Goal: Task Accomplishment & Management: Complete application form

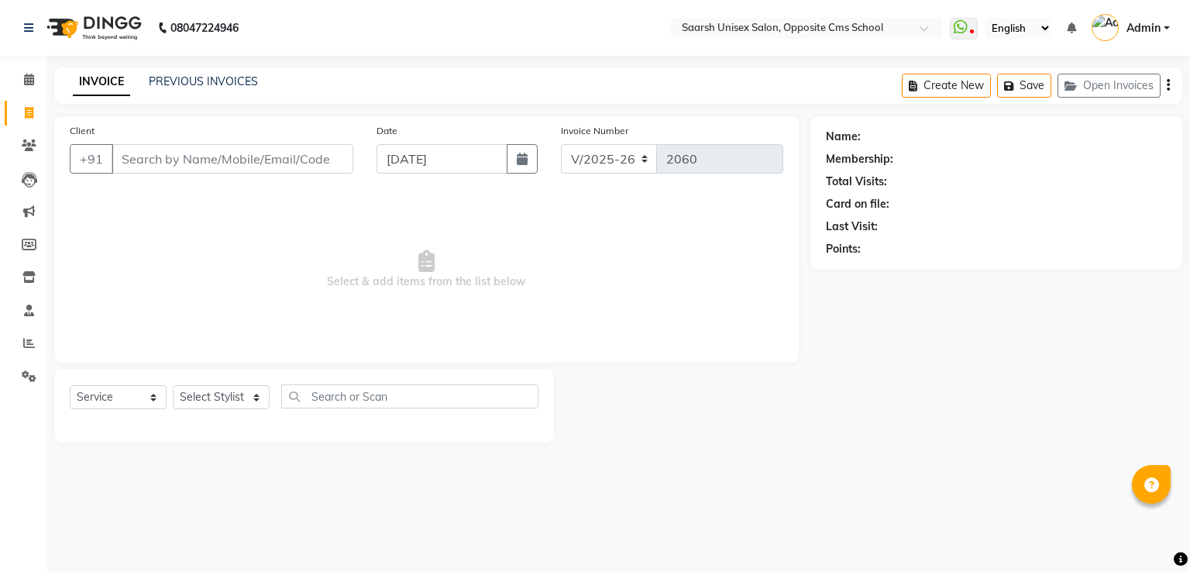
select select "3962"
select select "service"
click at [138, 149] on input "Client" at bounding box center [233, 158] width 242 height 29
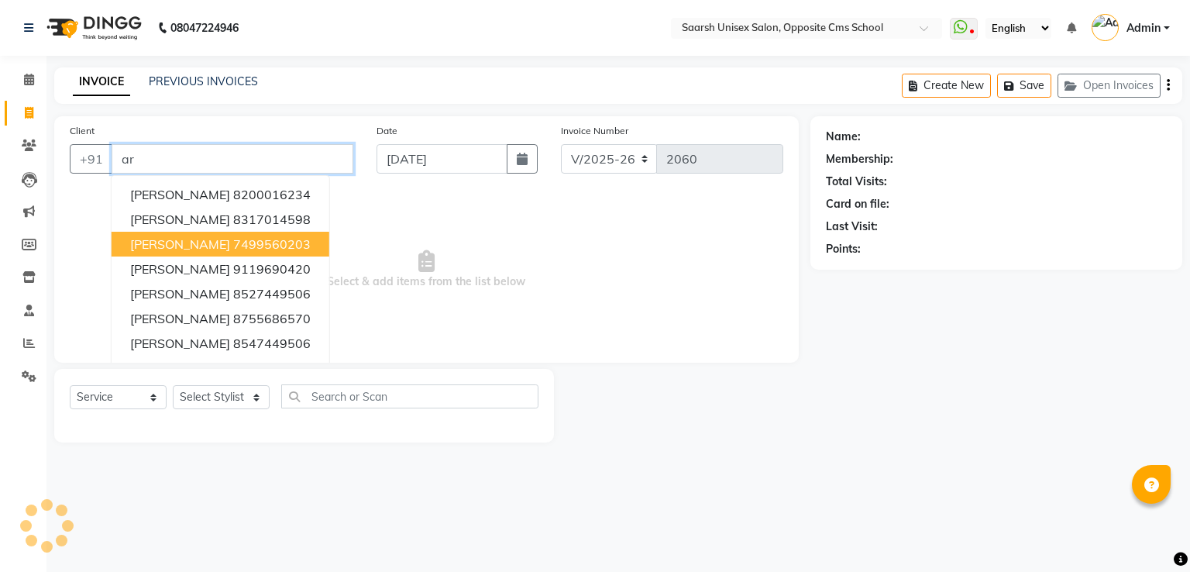
type input "a"
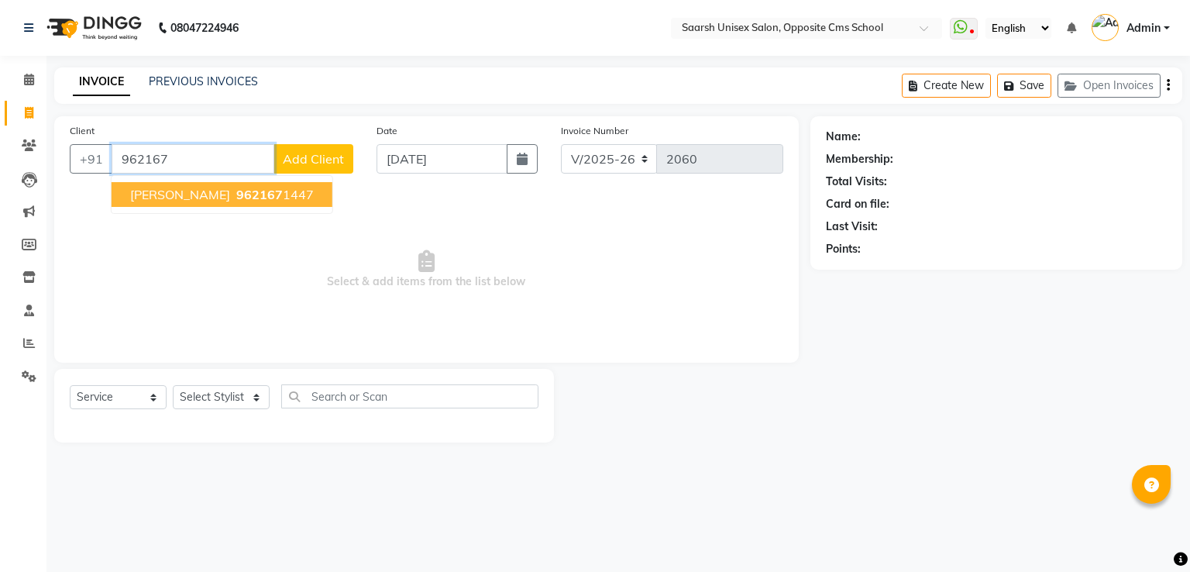
click at [237, 188] on span "962167" at bounding box center [259, 194] width 46 height 15
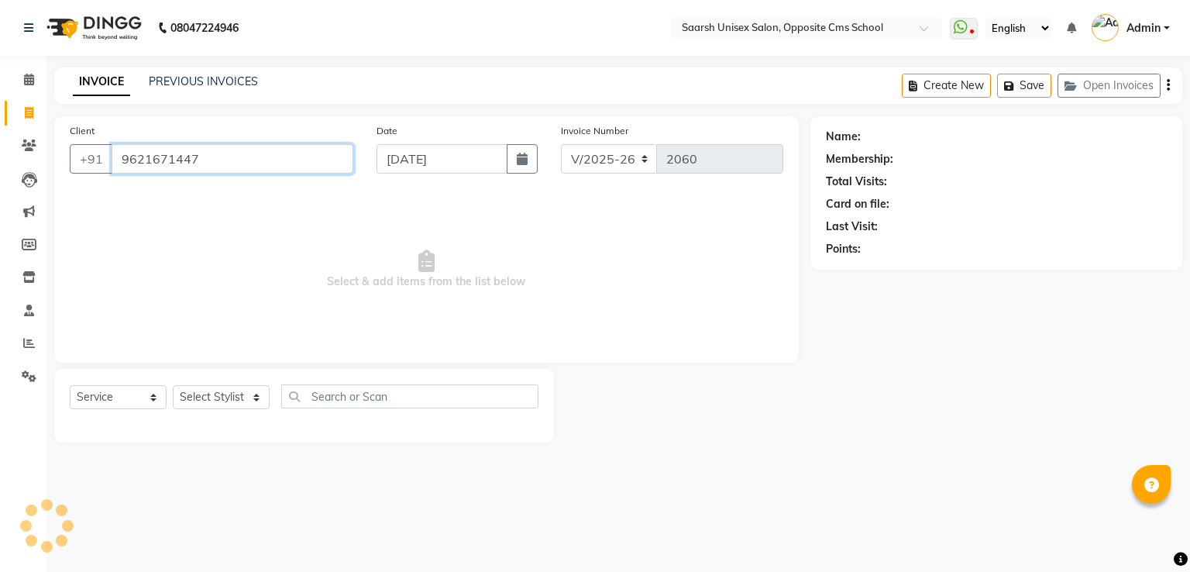
type input "9621671447"
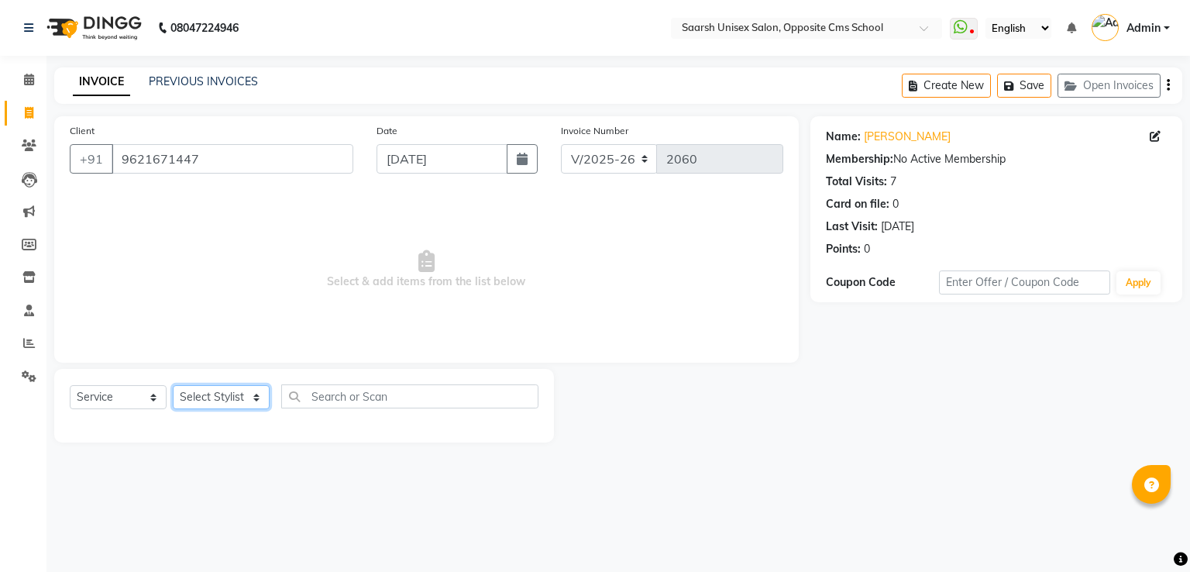
click at [245, 393] on select "Select Stylist Ayan Front Desk Sadhna Sapna Shams Shivani Shivi Utkarsh Saraswat" at bounding box center [221, 397] width 97 height 24
select select "20641"
click at [173, 386] on select "Select Stylist Ayan Front Desk Sadhna Sapna Shams Shivani Shivi Utkarsh Saraswat" at bounding box center [221, 397] width 97 height 24
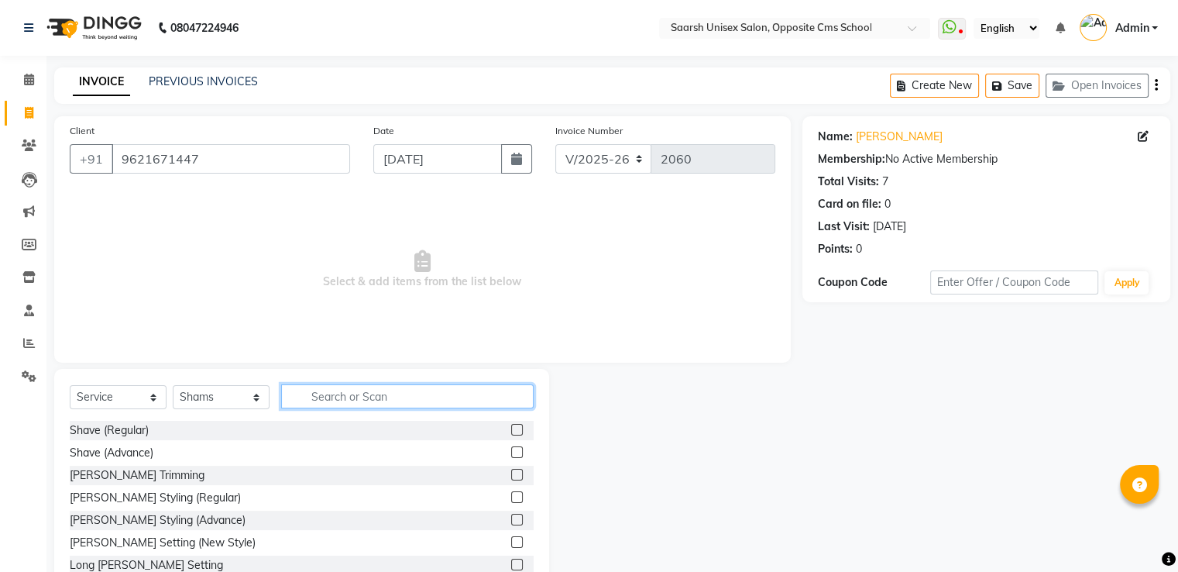
click at [315, 393] on input "text" at bounding box center [407, 396] width 252 height 24
type input "sha"
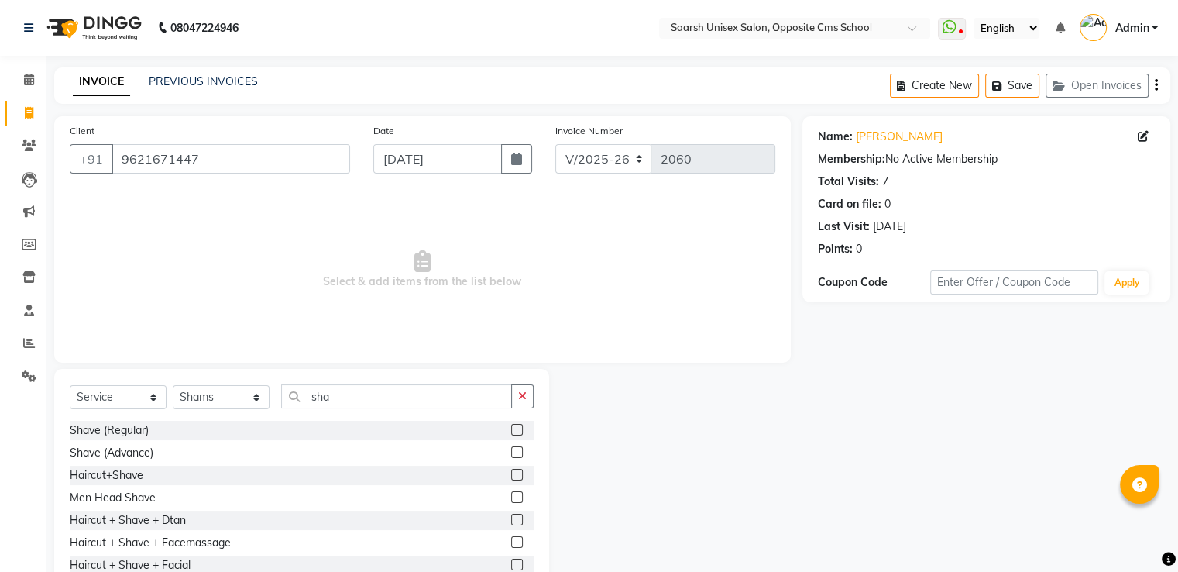
click at [511, 431] on label at bounding box center [517, 430] width 12 height 12
click at [511, 431] on input "checkbox" at bounding box center [516, 430] width 10 height 10
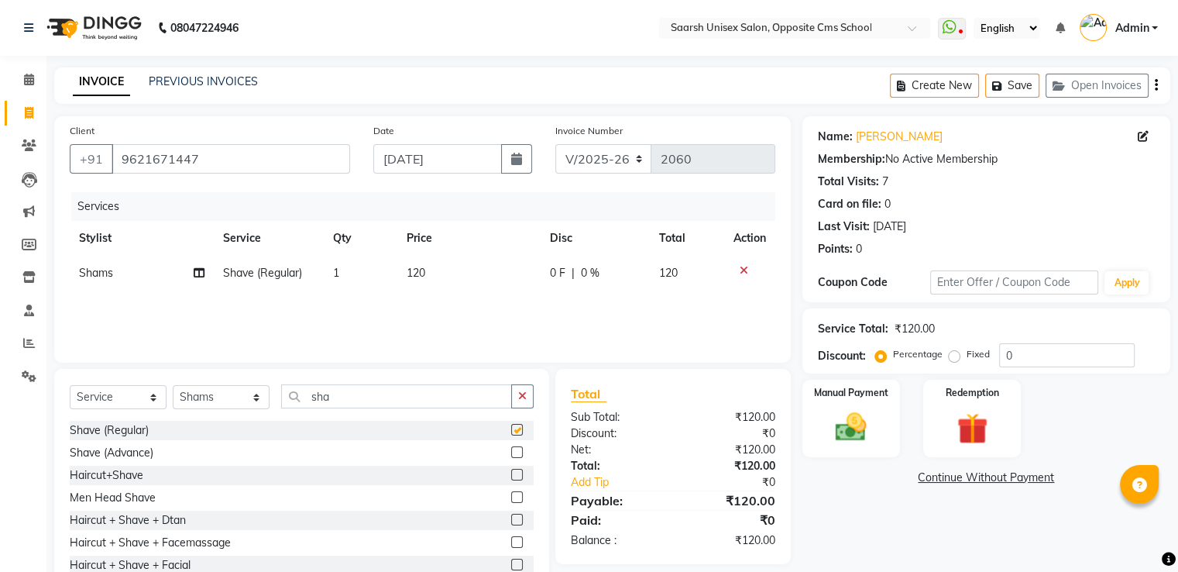
checkbox input "false"
click at [840, 388] on label "Manual Payment" at bounding box center [850, 391] width 77 height 15
click at [964, 477] on span "UPI" at bounding box center [965, 478] width 24 height 18
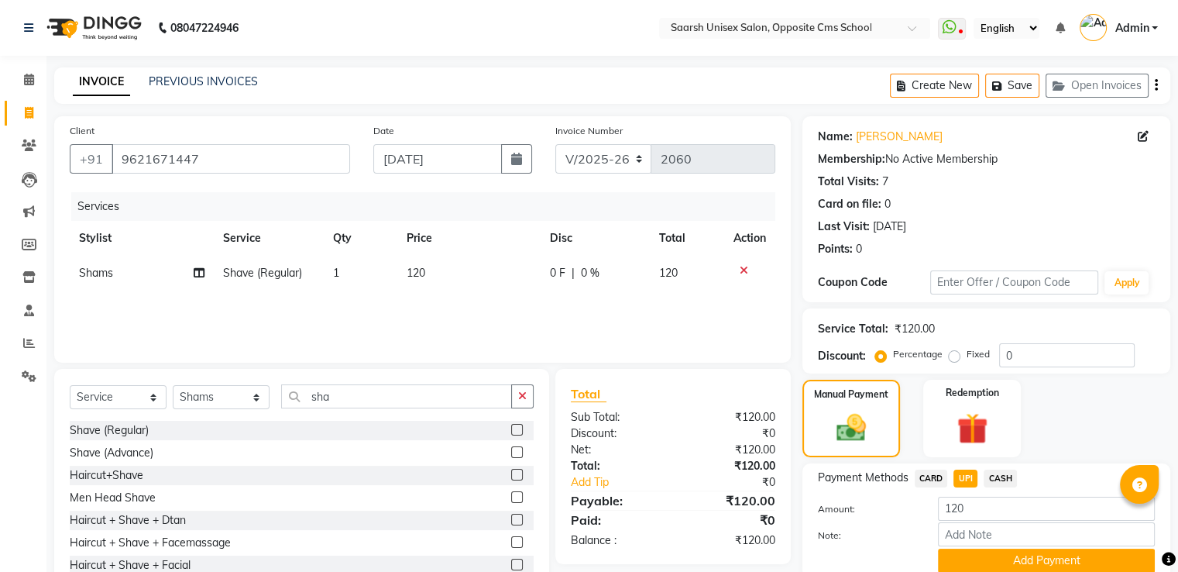
scroll to position [63, 0]
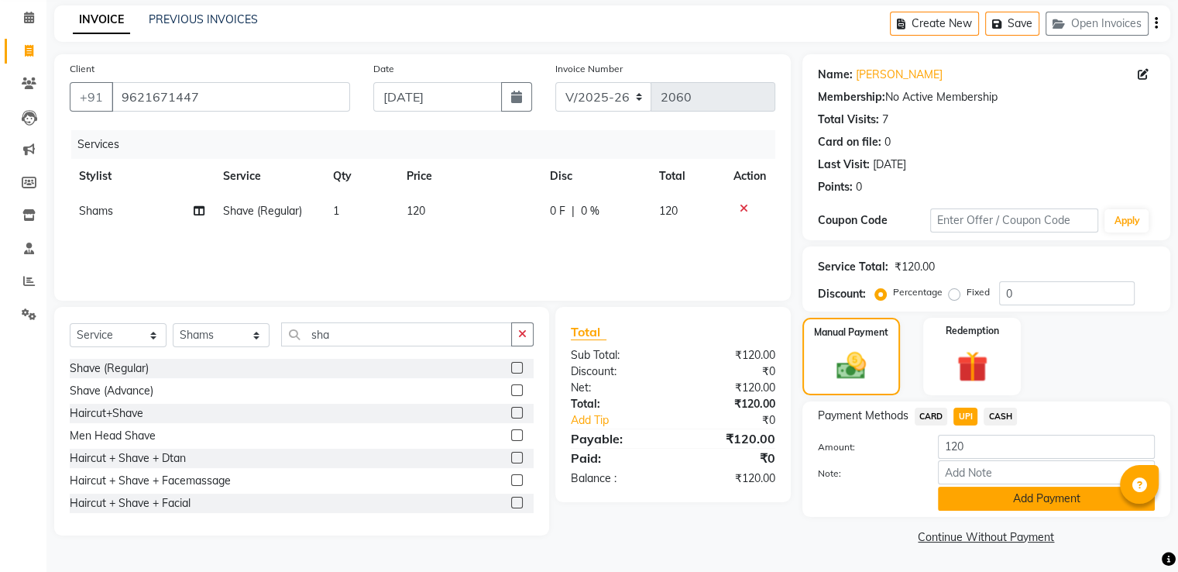
click at [992, 495] on button "Add Payment" at bounding box center [1046, 498] width 217 height 24
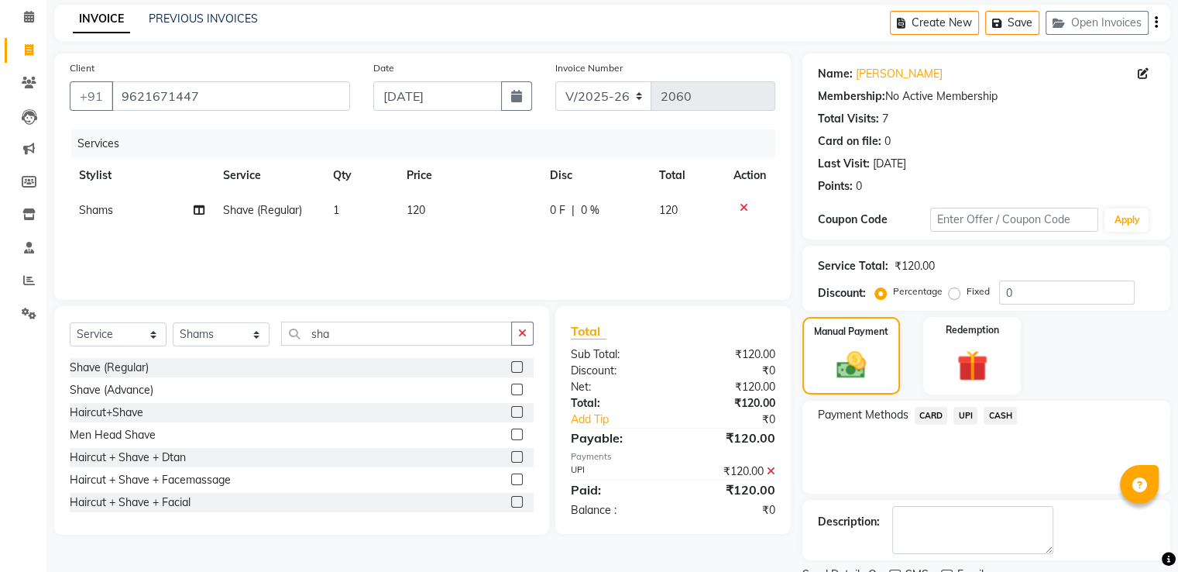
click at [992, 495] on div "Name: Arpit Srivastava Membership: No Active Membership Total Visits: 7 Card on…" at bounding box center [992, 332] width 380 height 559
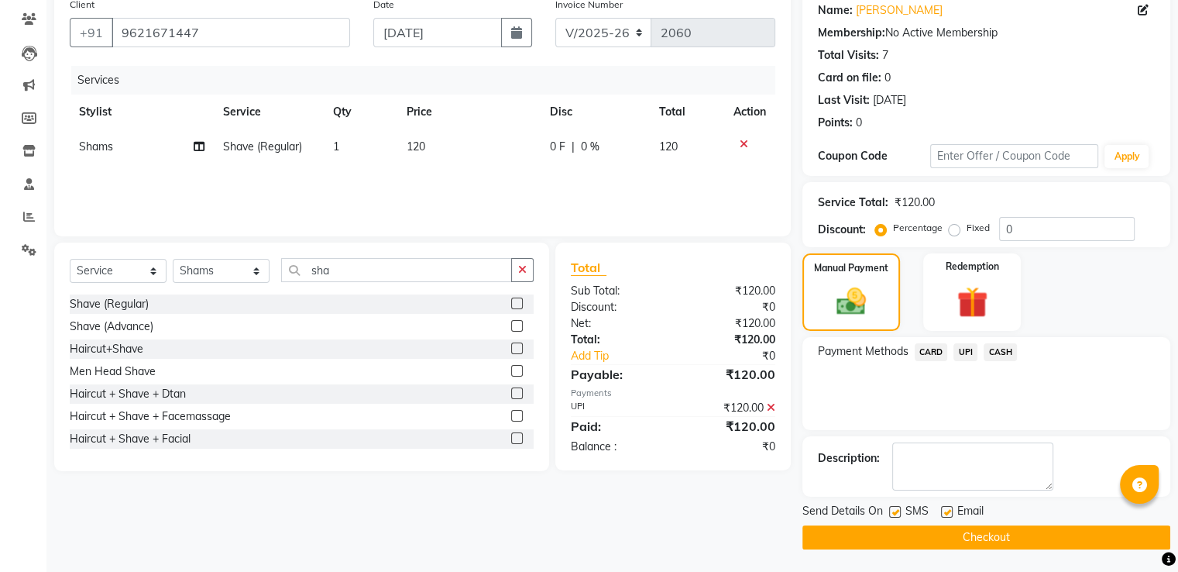
click at [1015, 534] on button "Checkout" at bounding box center [986, 537] width 368 height 24
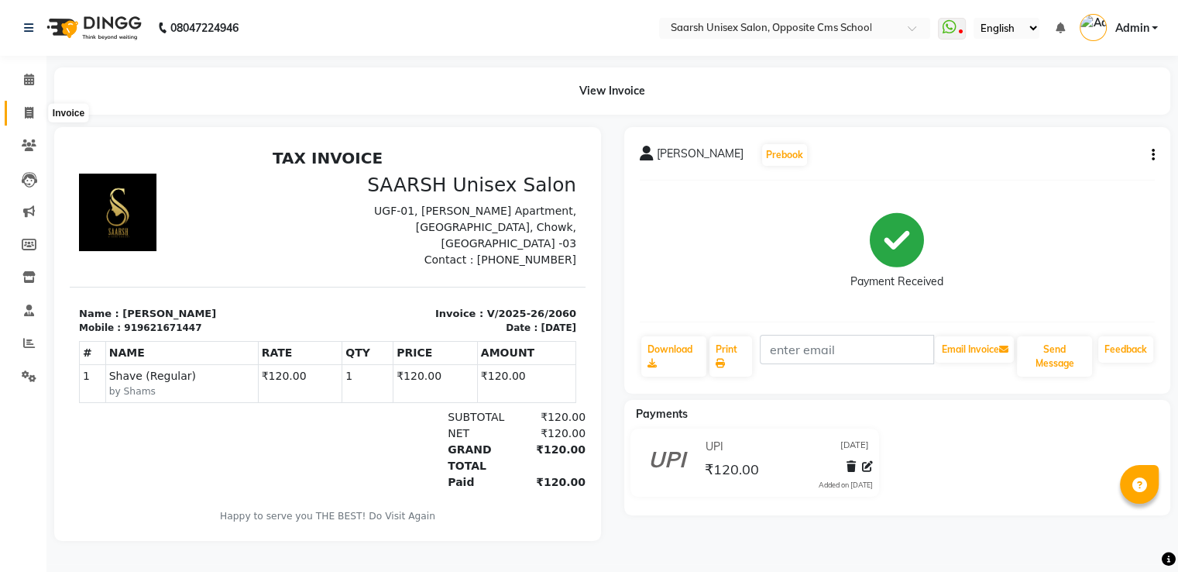
click at [26, 114] on icon at bounding box center [29, 113] width 9 height 12
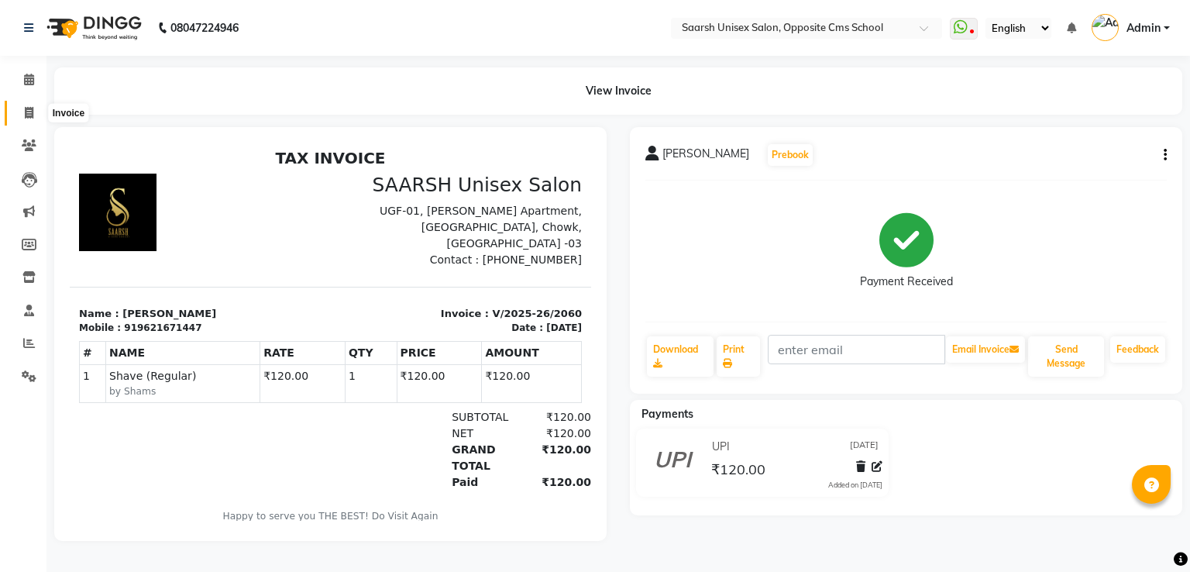
select select "service"
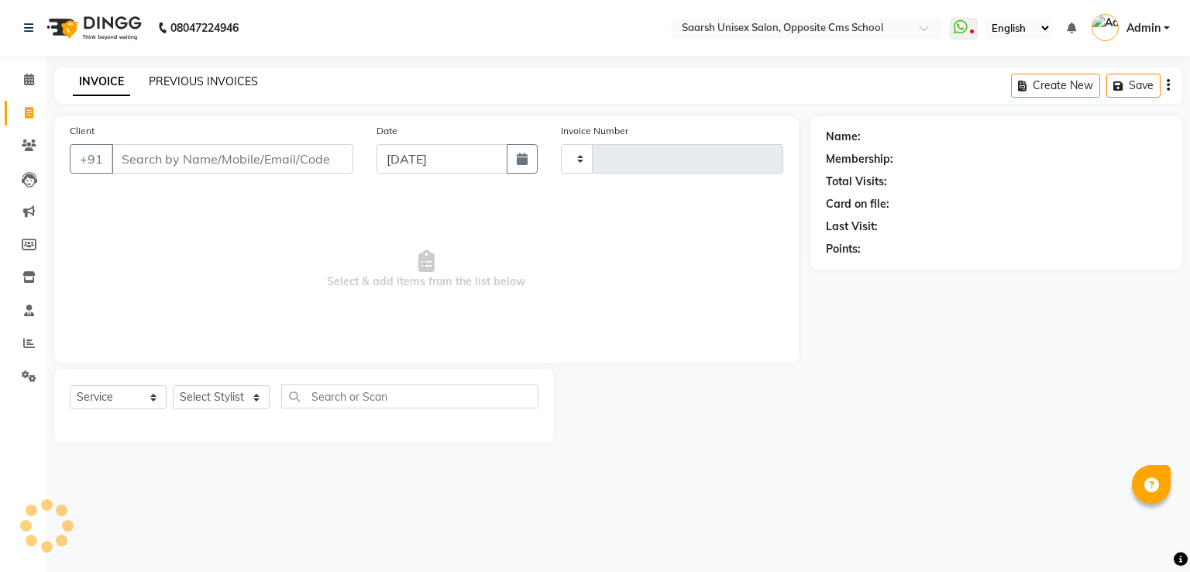
type input "2061"
select select "3962"
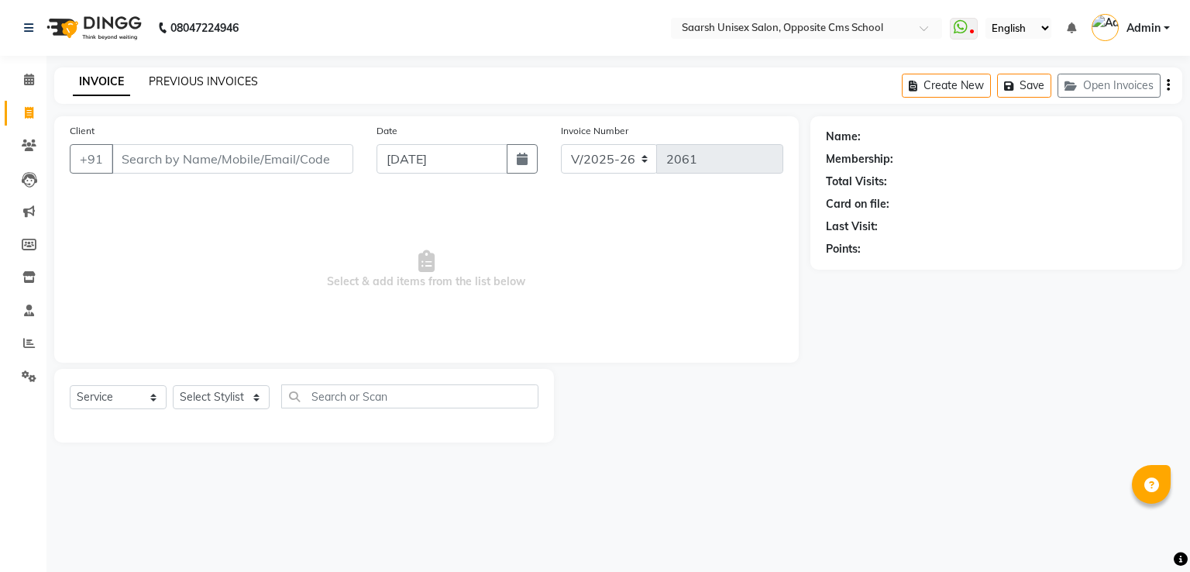
click at [206, 78] on link "PREVIOUS INVOICES" at bounding box center [203, 81] width 109 height 14
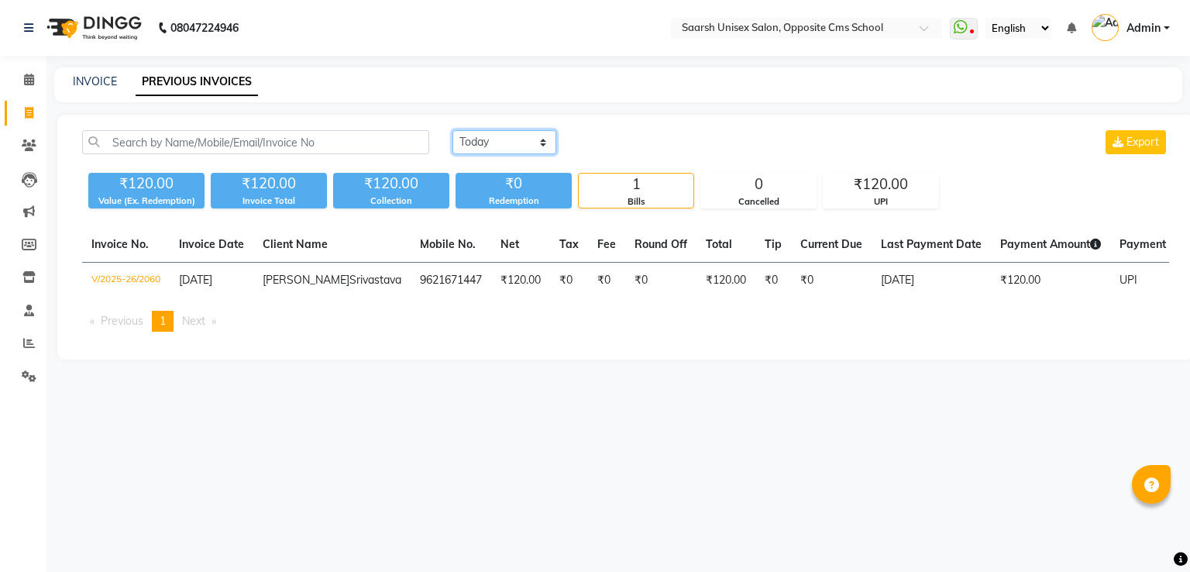
click at [525, 146] on select "Today Yesterday Custom Range" at bounding box center [504, 142] width 104 height 24
click at [452, 130] on select "Today Yesterday Custom Range" at bounding box center [504, 142] width 104 height 24
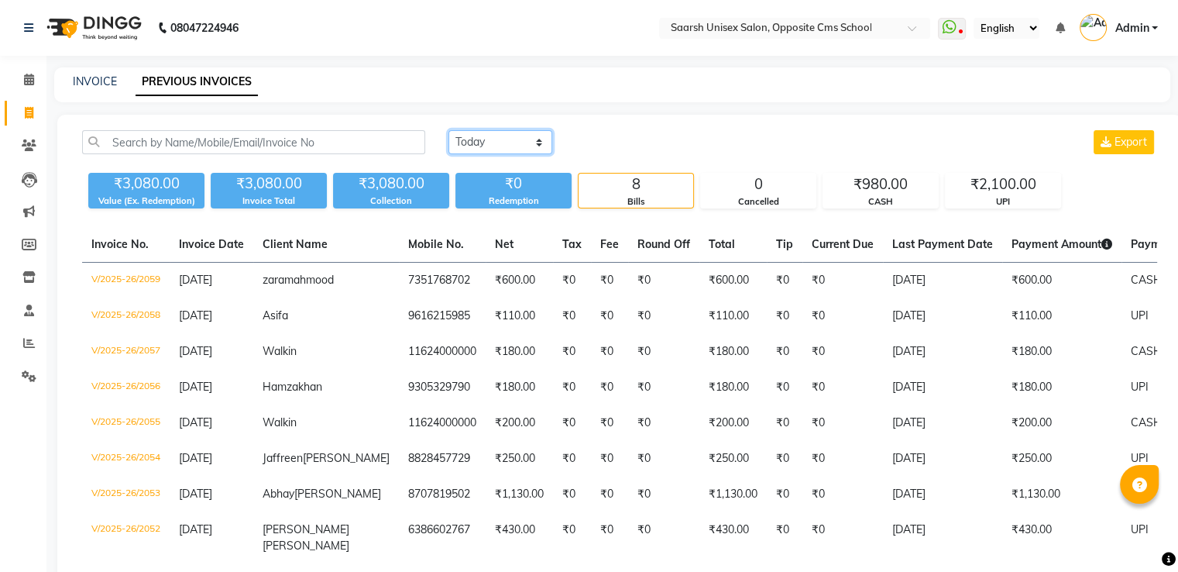
click at [525, 146] on select "Today Yesterday Custom Range" at bounding box center [500, 142] width 104 height 24
select select "today"
click at [448, 130] on select "Today Yesterday Custom Range" at bounding box center [500, 142] width 104 height 24
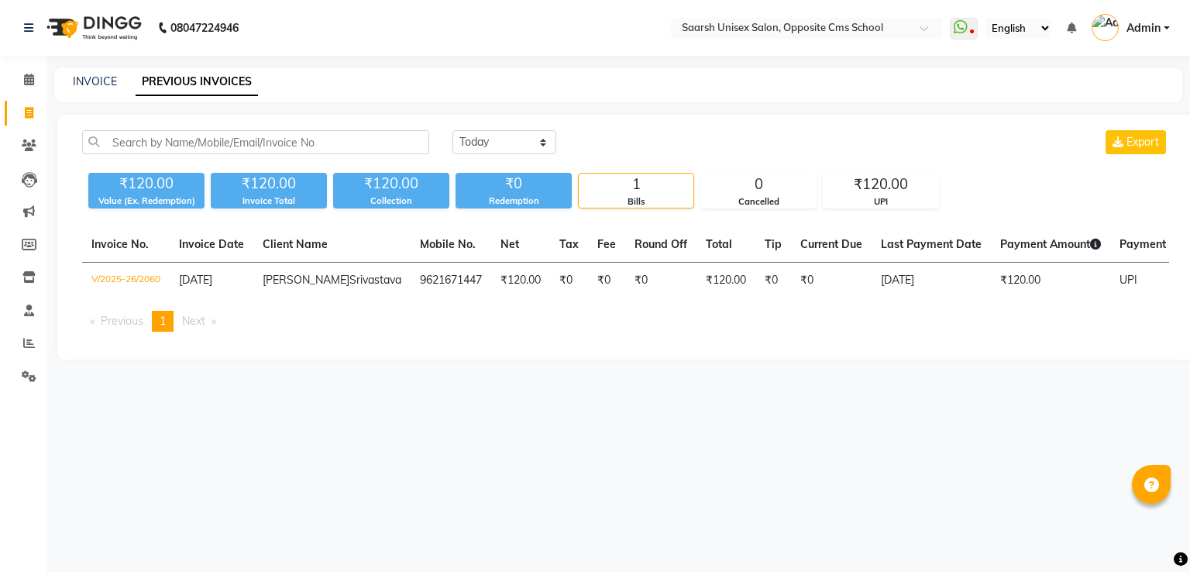
click at [517, 169] on div "₹120.00 Value (Ex. Redemption) ₹120.00 Invoice Total ₹120.00 Collection ₹0 Rede…" at bounding box center [625, 188] width 1087 height 42
click at [94, 79] on link "INVOICE" at bounding box center [95, 81] width 44 height 14
select select "service"
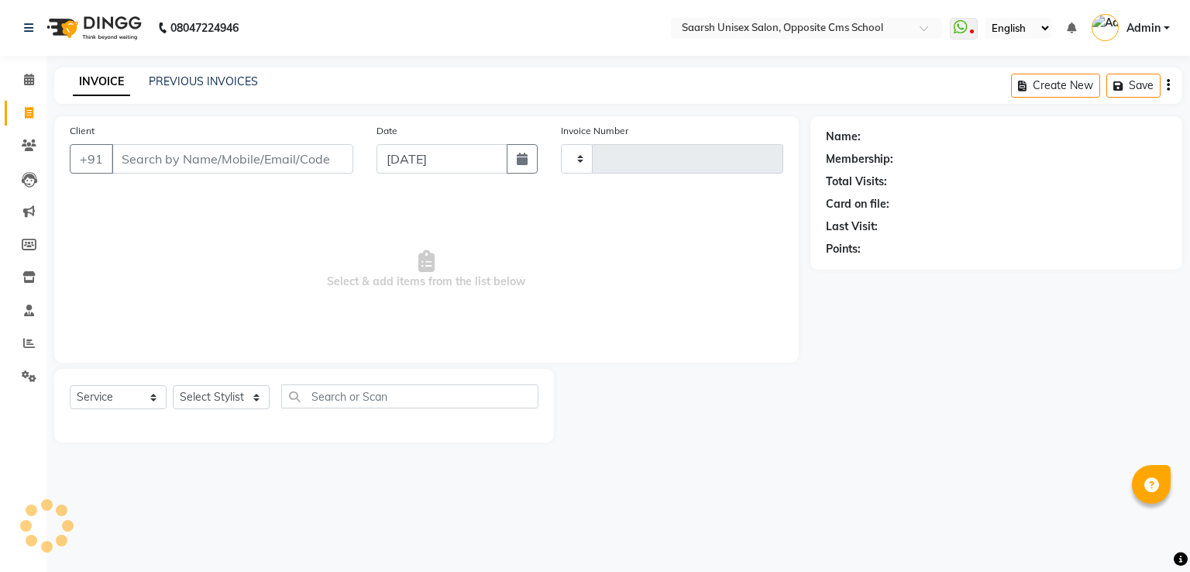
type input "2061"
select select "3962"
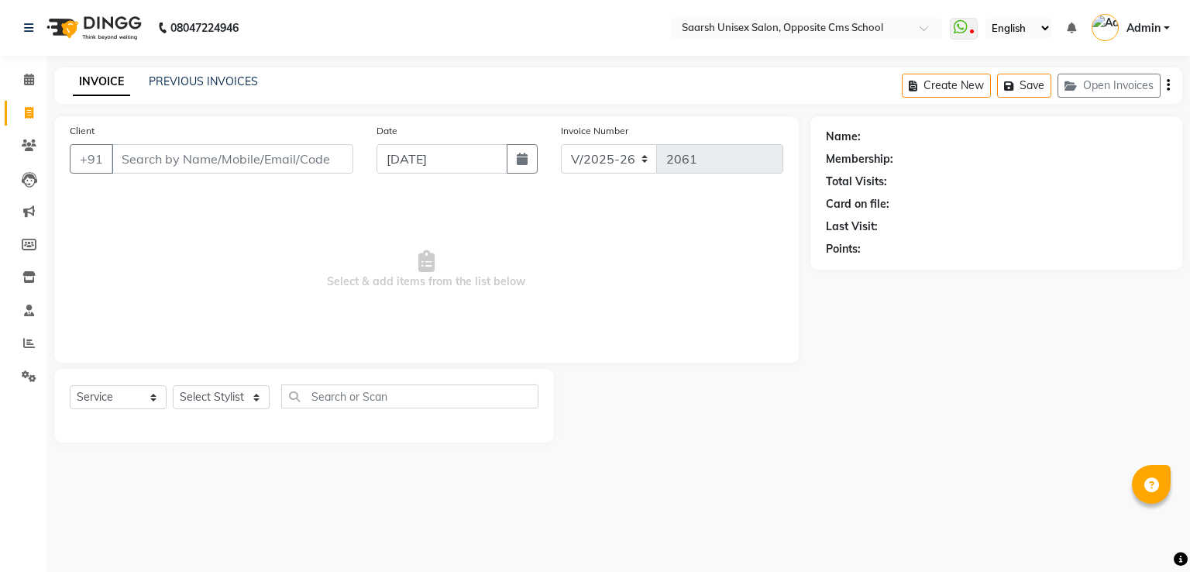
click at [185, 160] on input "Client" at bounding box center [233, 158] width 242 height 29
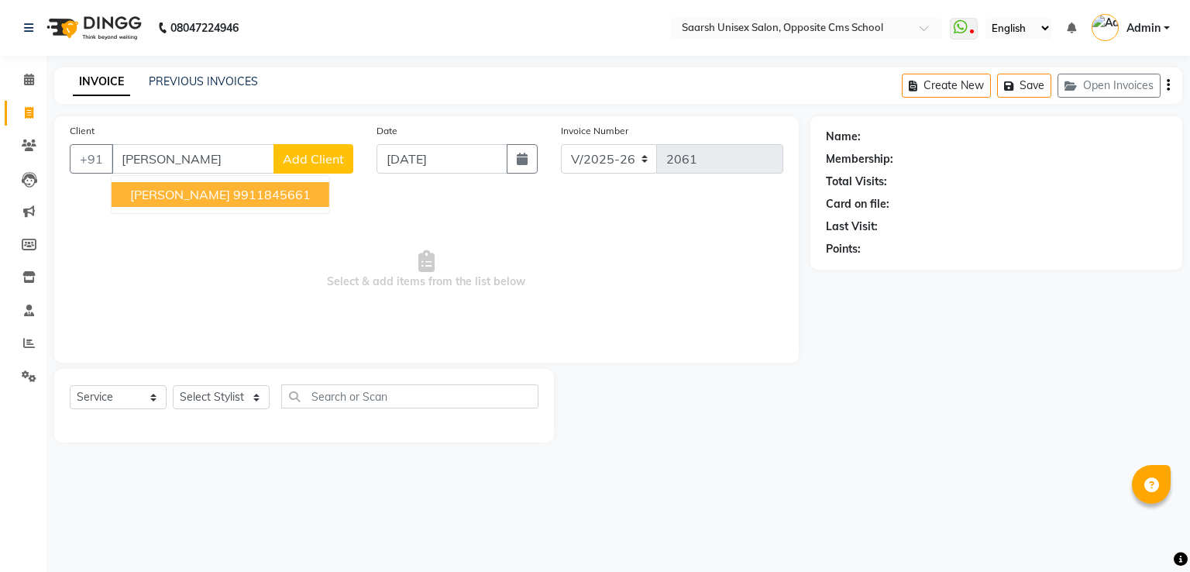
click at [233, 191] on ngb-highlight "9911845661" at bounding box center [271, 194] width 77 height 15
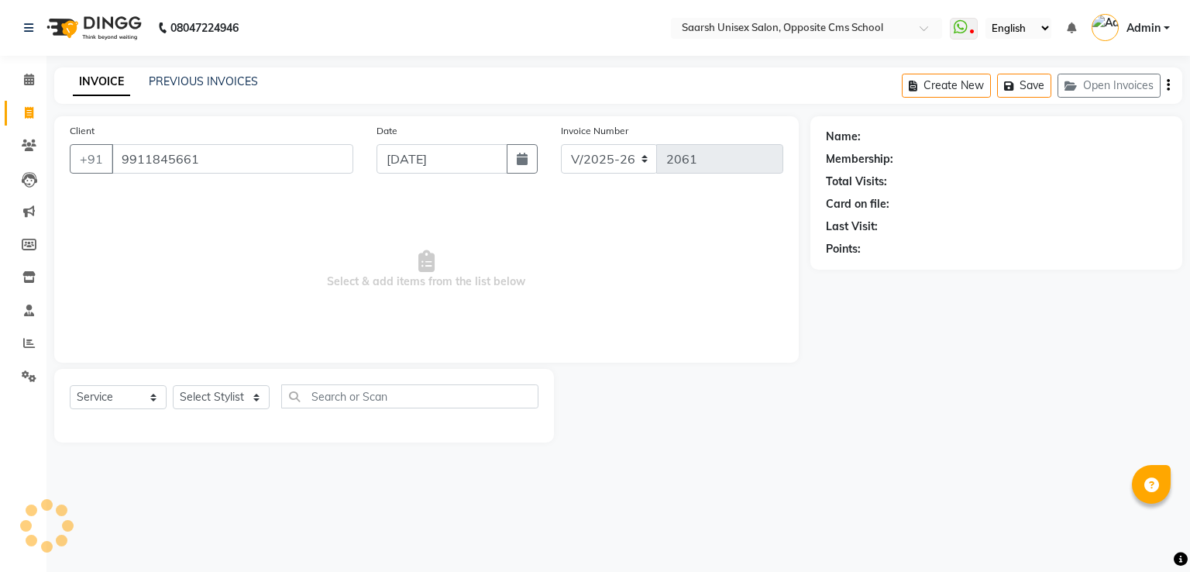
type input "9911845661"
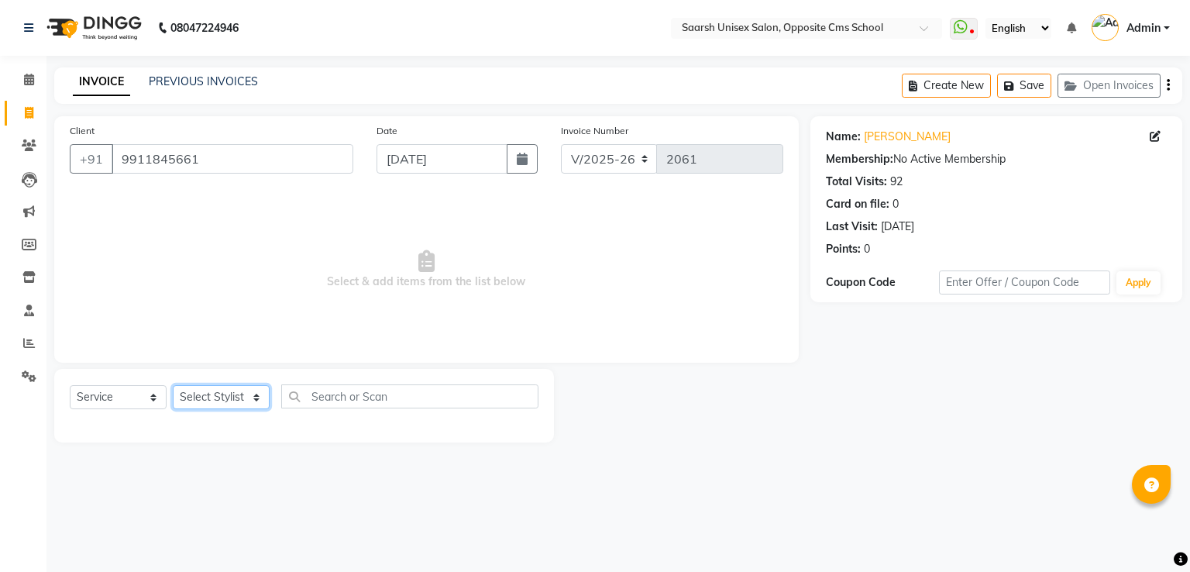
click at [229, 394] on select "Select Stylist Ayan Front Desk Sadhna Sapna Shams Shivani Shivi Utkarsh Saraswat" at bounding box center [221, 397] width 97 height 24
select select "20641"
click at [173, 386] on select "Select Stylist Ayan Front Desk Sadhna Sapna Shams Shivani Shivi Utkarsh Saraswat" at bounding box center [221, 397] width 97 height 24
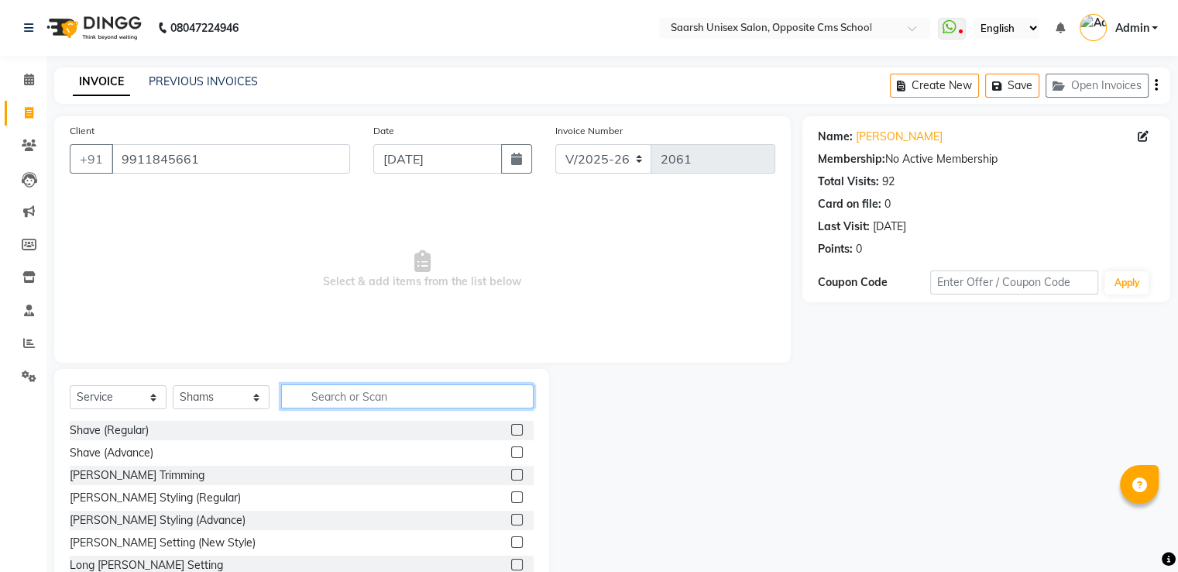
click at [443, 400] on input "text" at bounding box center [407, 396] width 252 height 24
click at [511, 472] on label at bounding box center [517, 475] width 12 height 12
click at [511, 472] on input "checkbox" at bounding box center [516, 475] width 10 height 10
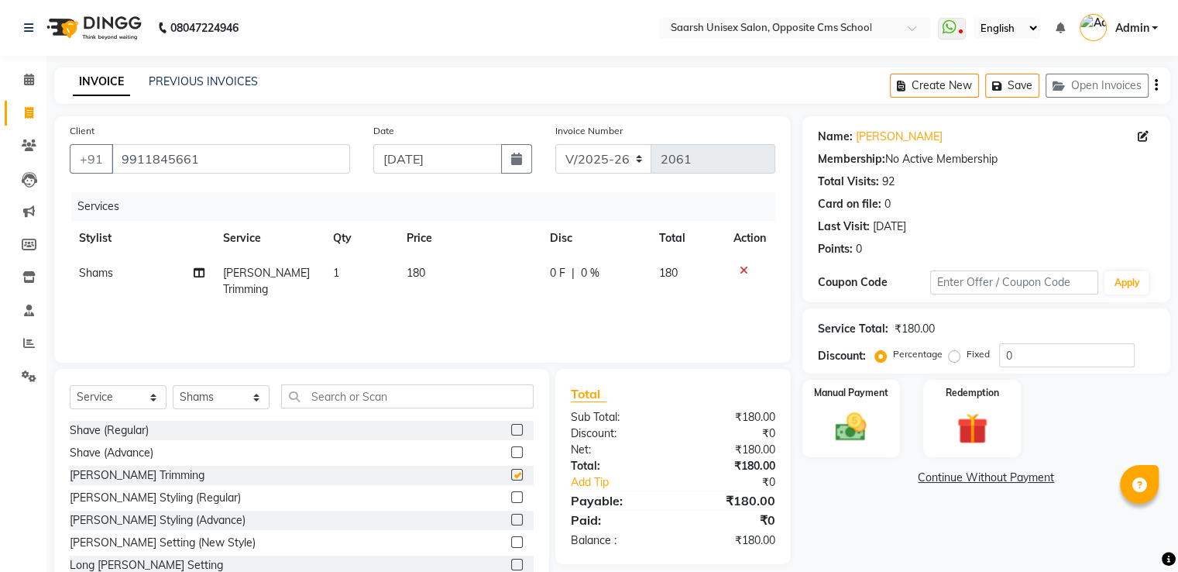
checkbox input "false"
click at [833, 407] on div "Manual Payment" at bounding box center [850, 418] width 101 height 80
click at [994, 476] on span "CASH" at bounding box center [1000, 478] width 33 height 18
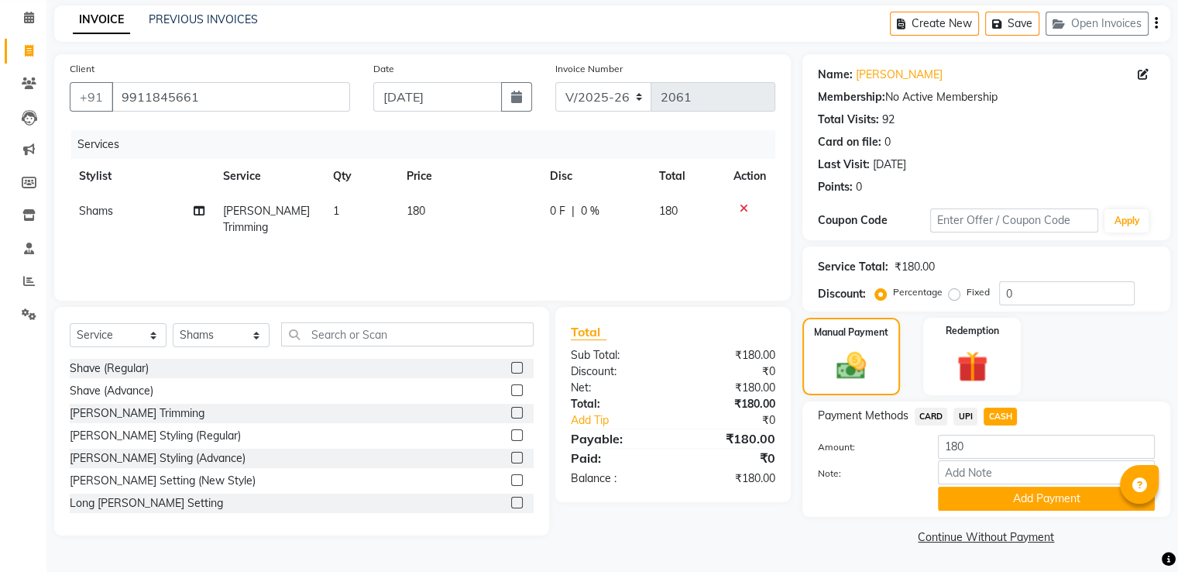
scroll to position [62, 0]
click at [991, 492] on button "Add Payment" at bounding box center [1046, 498] width 217 height 24
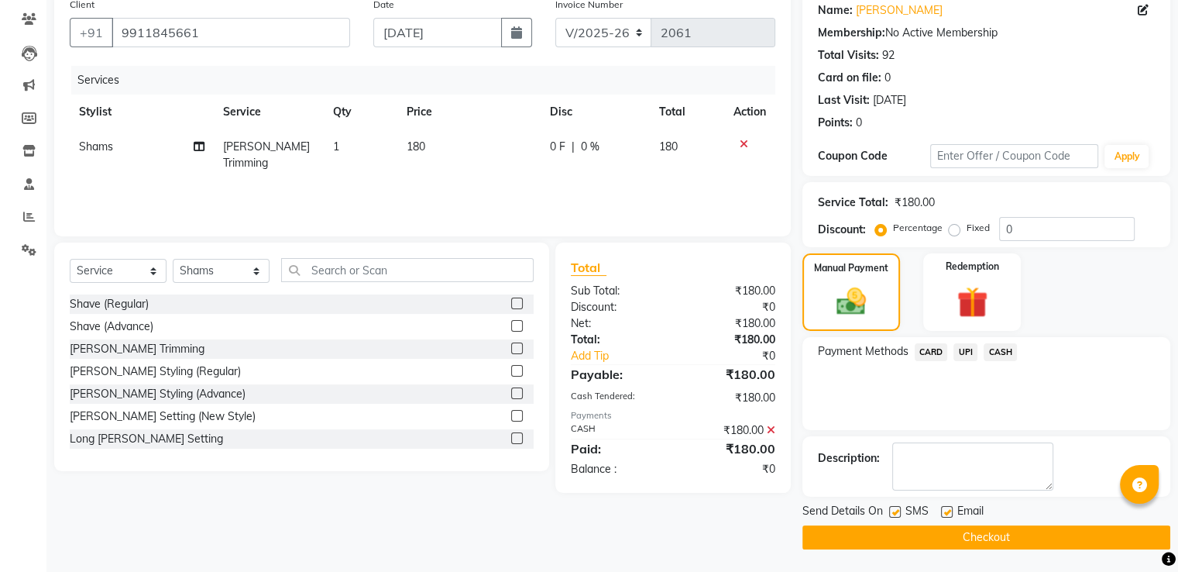
scroll to position [125, 0]
click at [983, 530] on button "Checkout" at bounding box center [986, 538] width 368 height 24
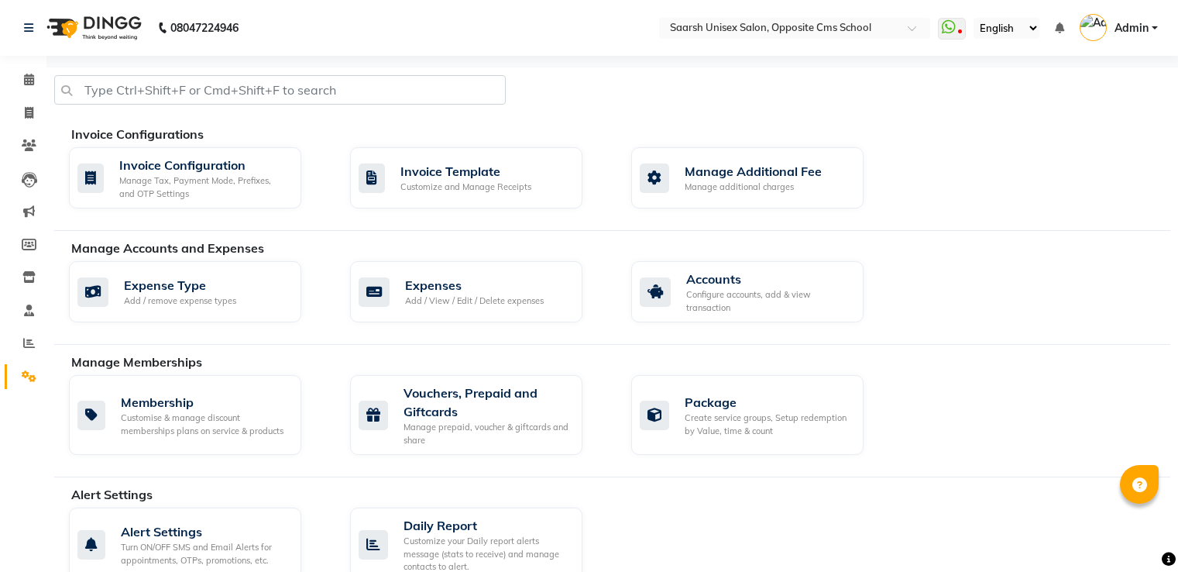
scroll to position [665, 0]
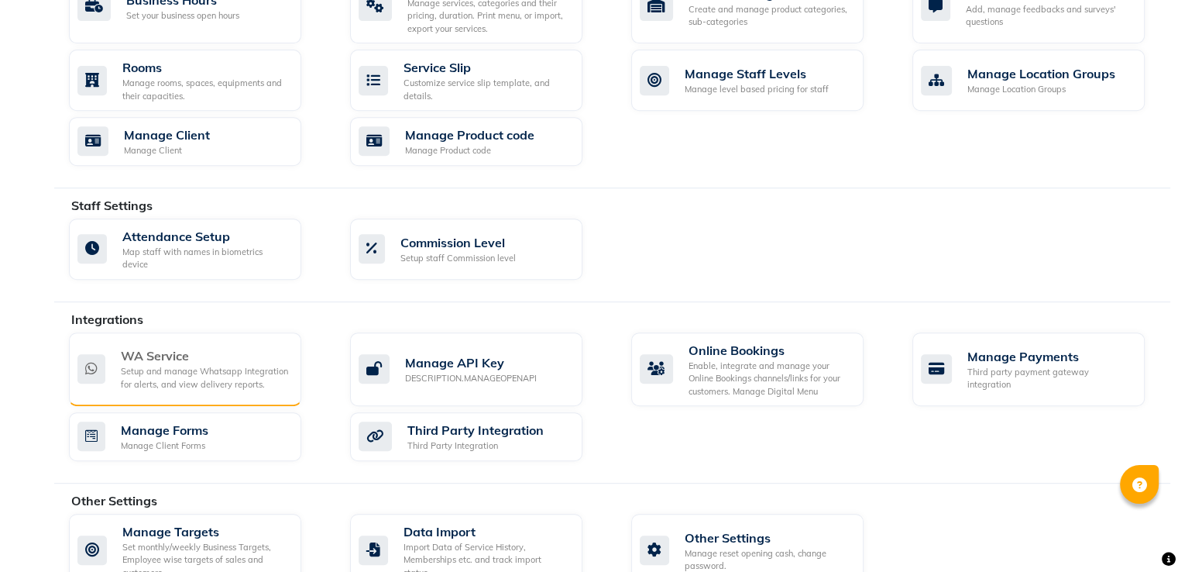
click at [210, 347] on div "WA Service" at bounding box center [205, 355] width 168 height 19
